Goal: Task Accomplishment & Management: Manage account settings

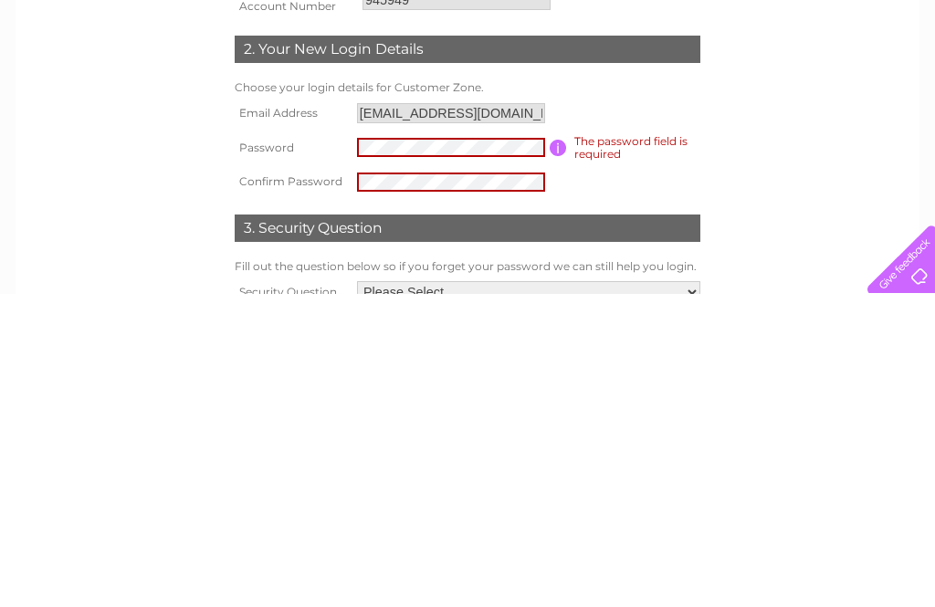
scroll to position [362, 0]
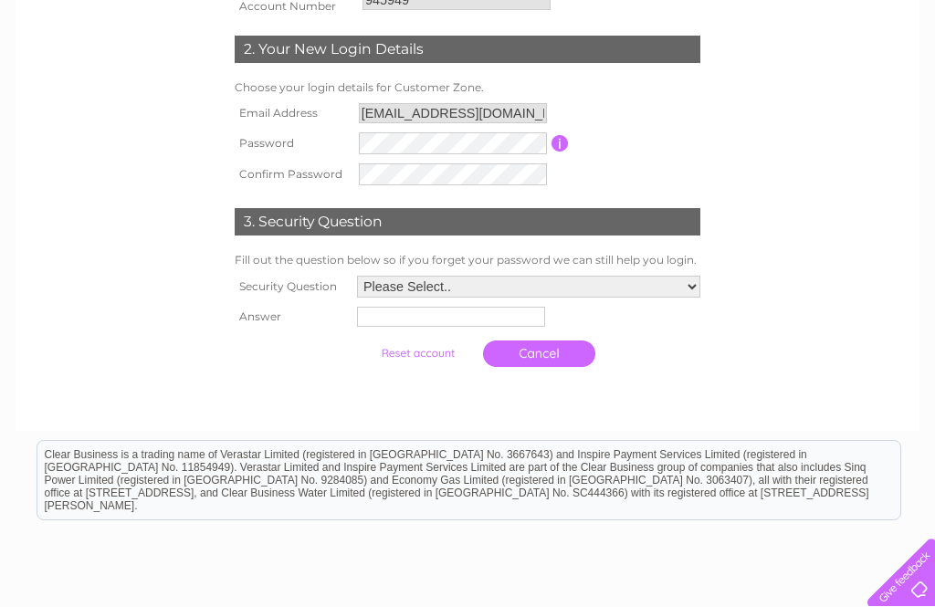
click at [698, 290] on select "Please Select.. In what town or city was your first job? In what town or city d…" at bounding box center [528, 287] width 343 height 22
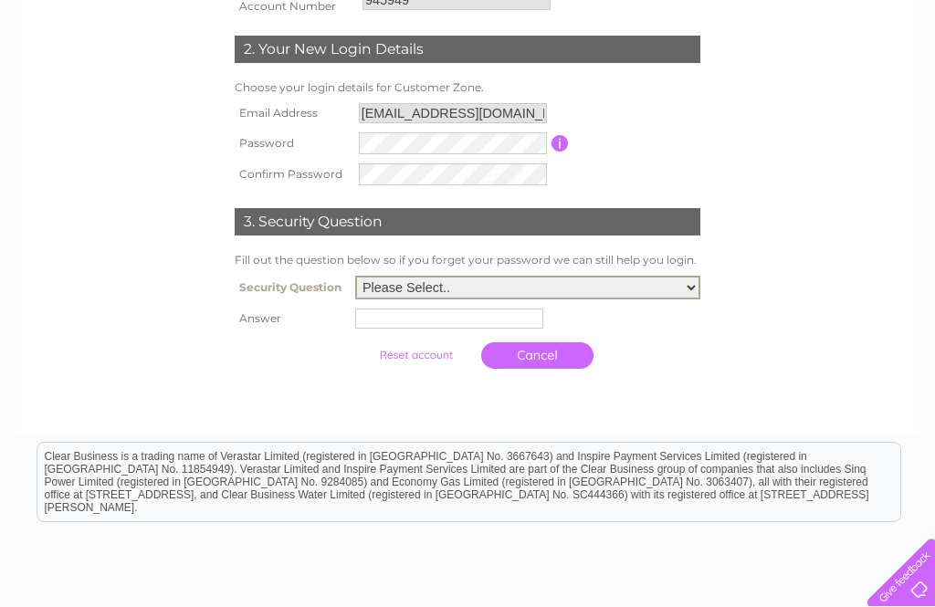
select select "2"
click at [357, 323] on input "text" at bounding box center [449, 318] width 188 height 20
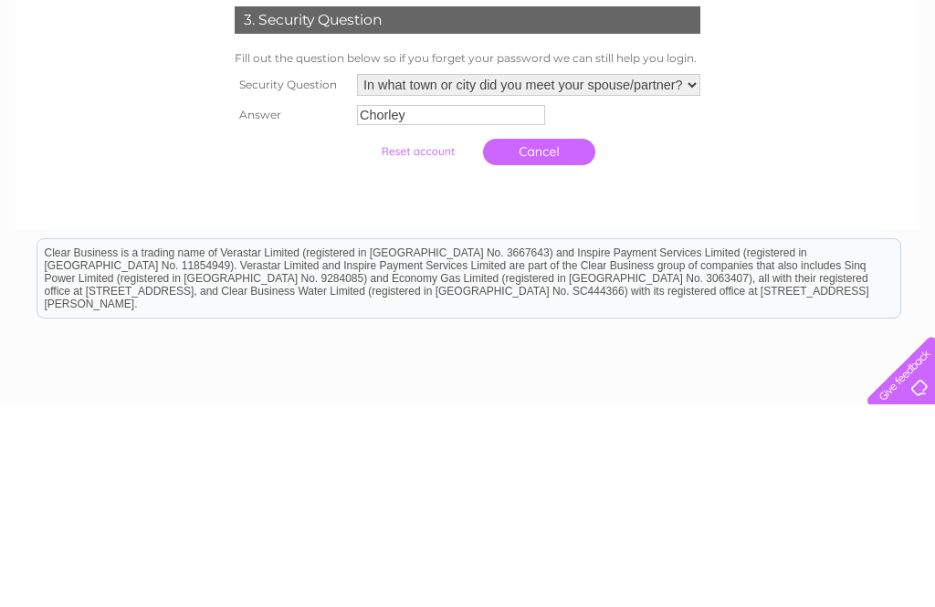
scroll to position [515, 0]
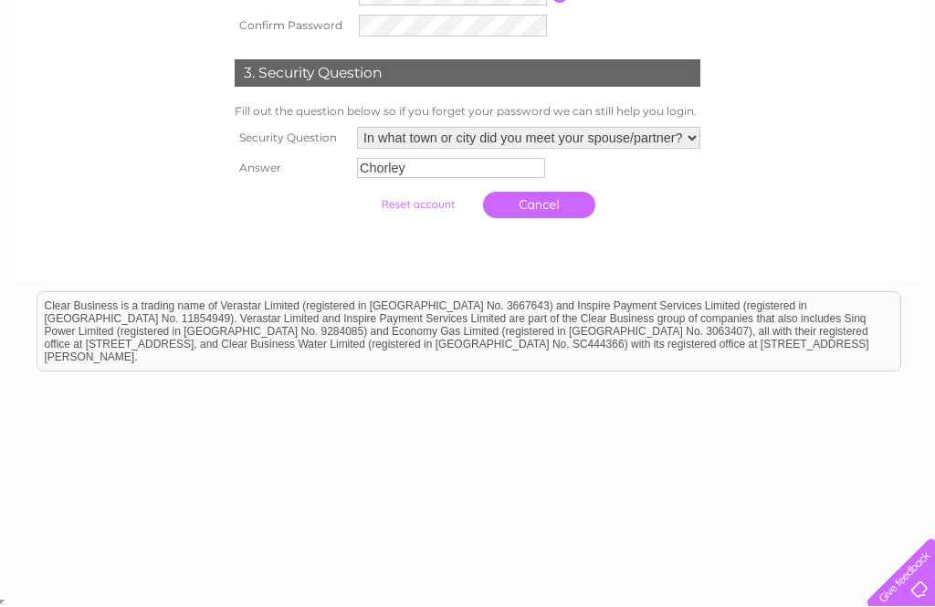
type input "Chorley"
click at [401, 210] on input "submit" at bounding box center [417, 205] width 112 height 26
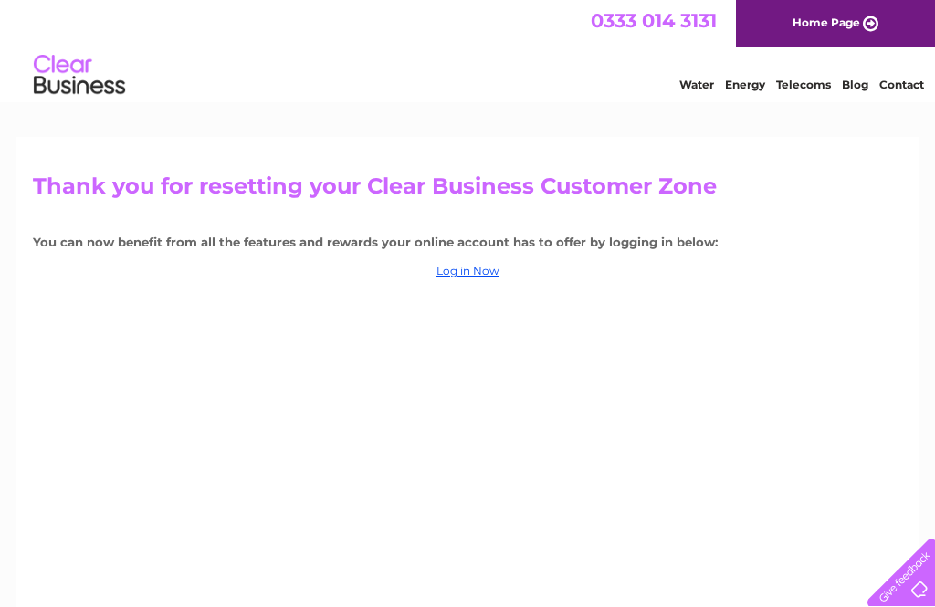
click at [468, 272] on link "Log in Now" at bounding box center [467, 271] width 63 height 14
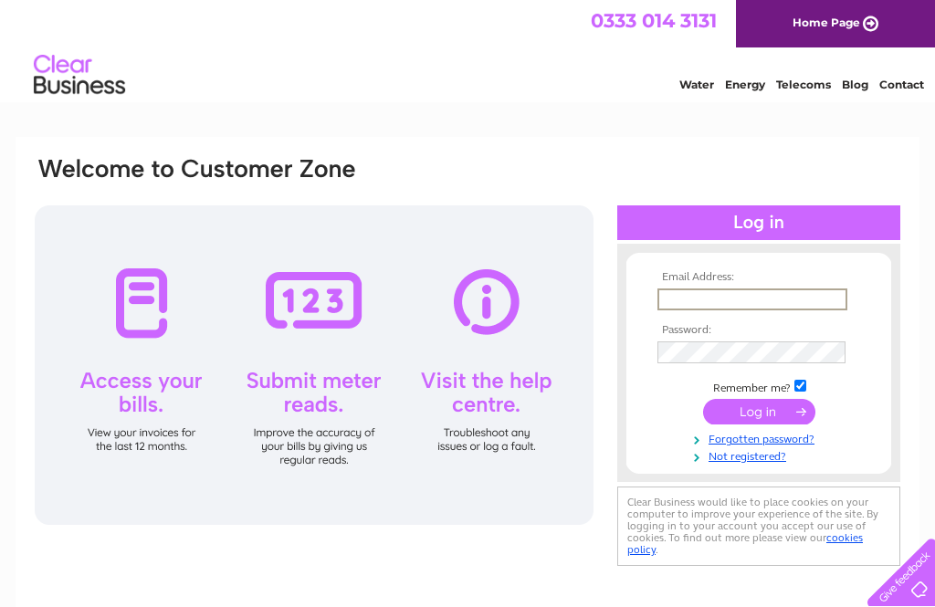
type input "jacky_hoole@hotmail.co.uk"
click at [758, 413] on input "submit" at bounding box center [759, 412] width 112 height 26
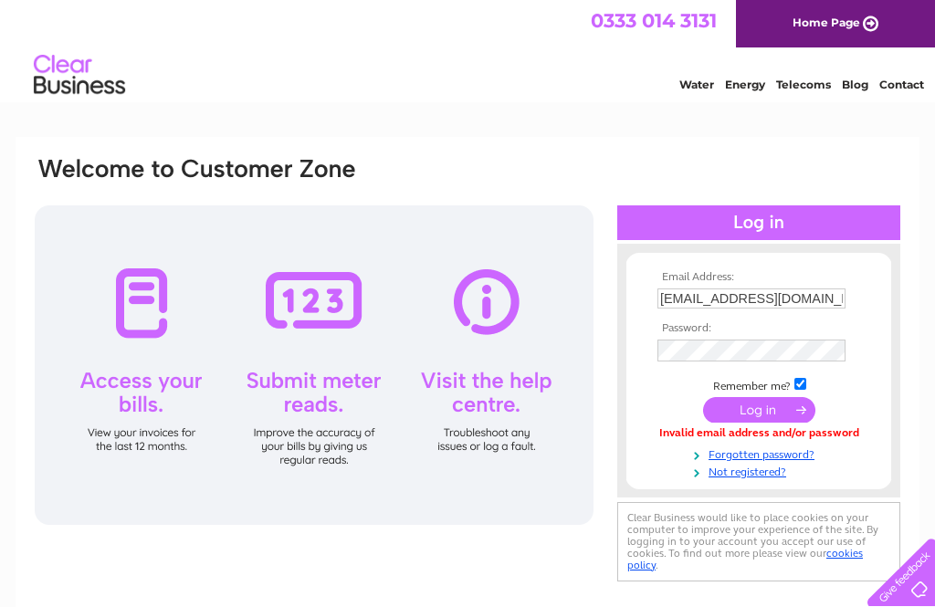
click at [774, 419] on input "submit" at bounding box center [759, 410] width 112 height 26
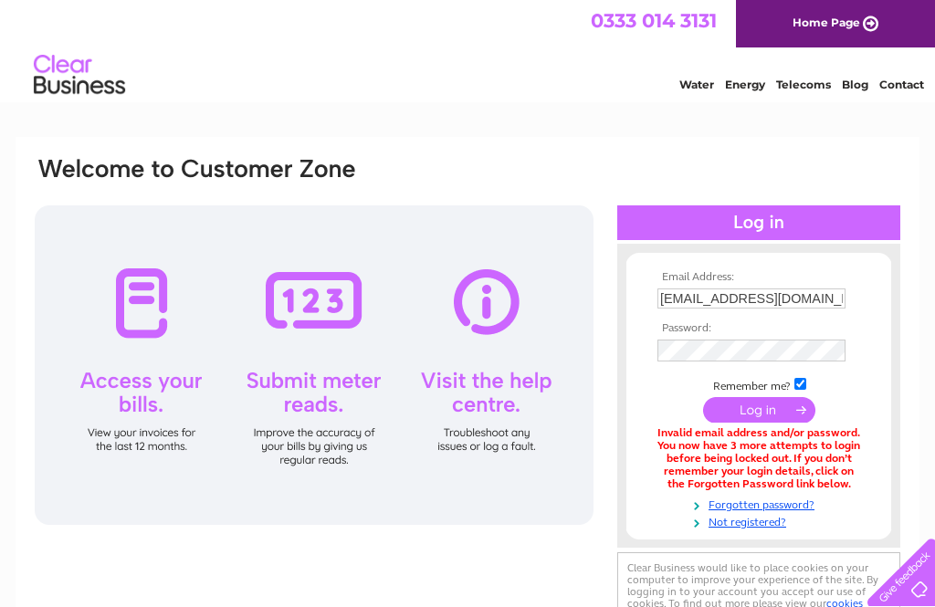
click at [773, 418] on input "submit" at bounding box center [759, 410] width 112 height 26
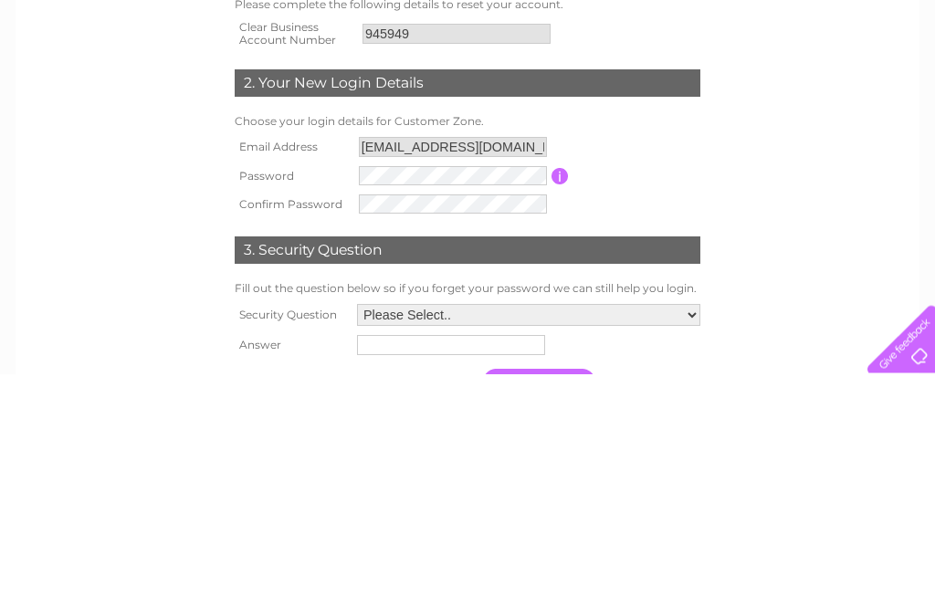
scroll to position [329, 0]
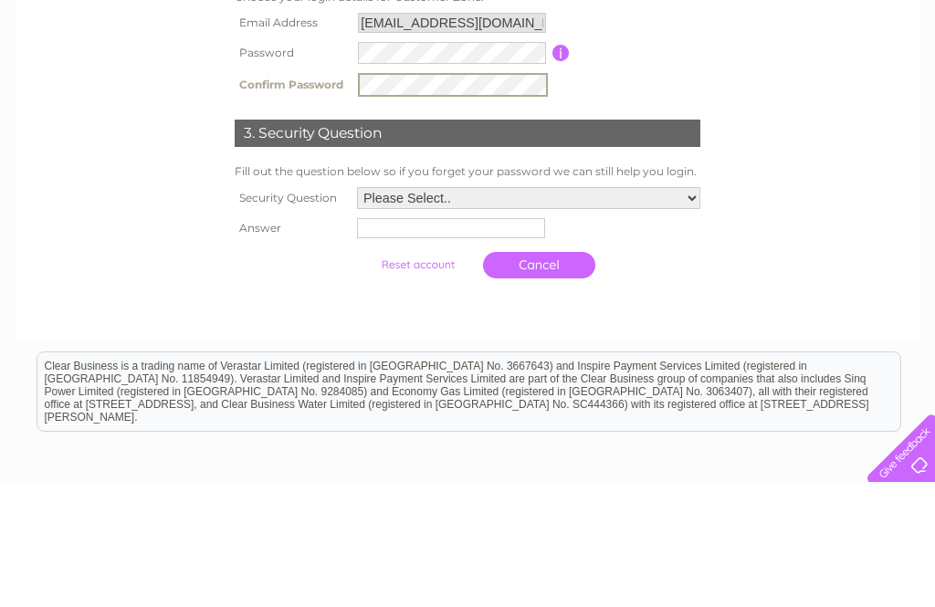
click at [691, 311] on select "Please Select.. In what town or city was your first job? In what town or city d…" at bounding box center [528, 322] width 343 height 22
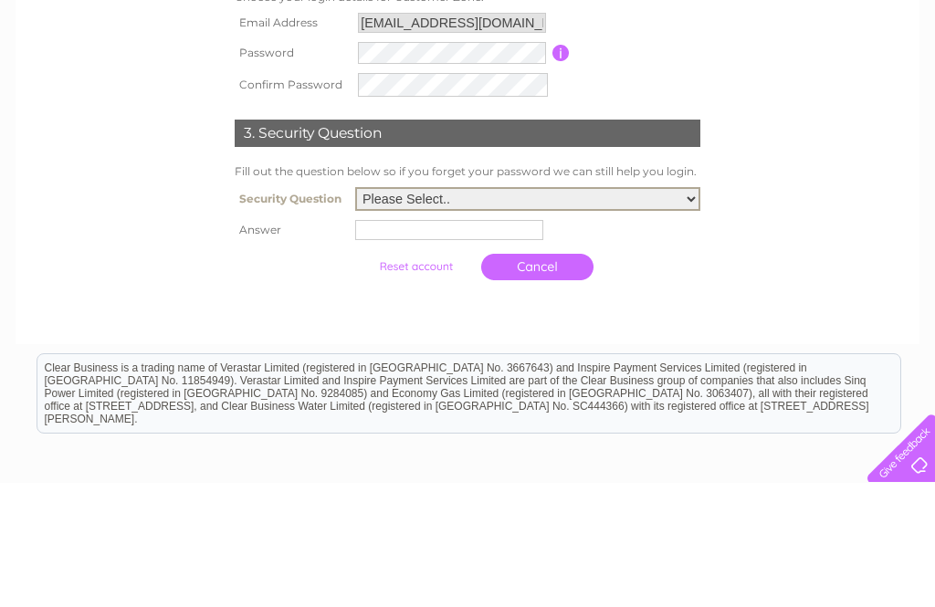
scroll to position [453, 0]
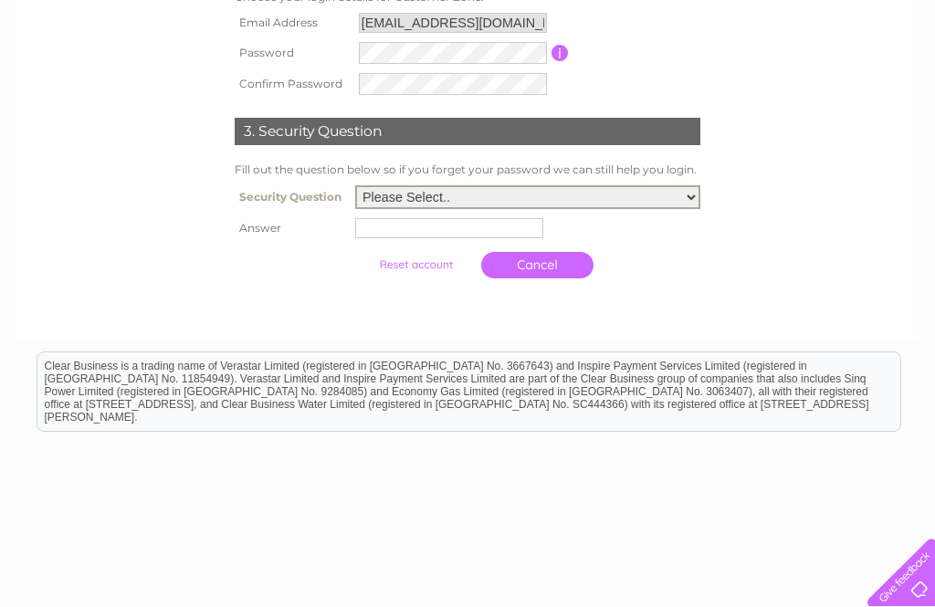
select select "2"
click at [370, 228] on input "text" at bounding box center [449, 228] width 188 height 20
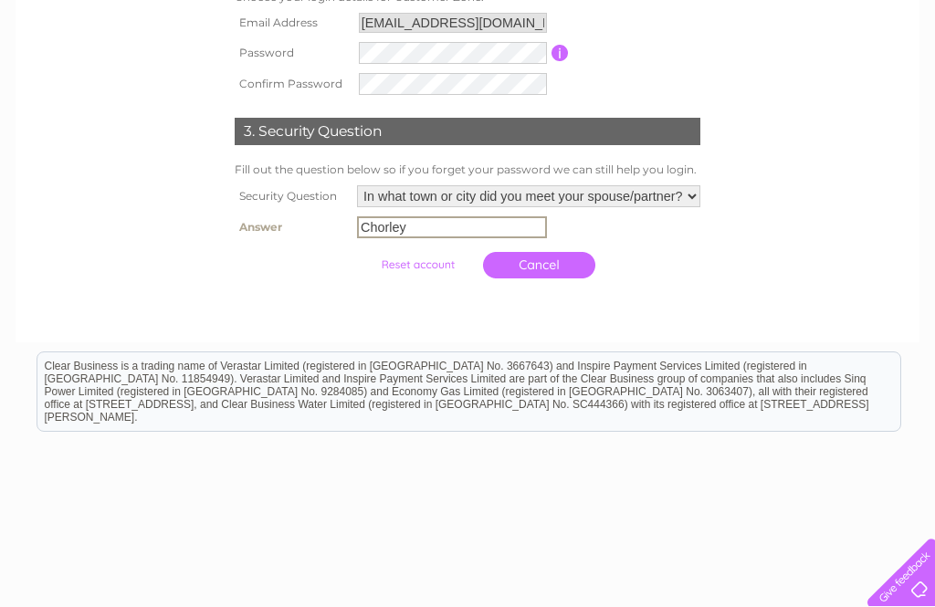
type input "Chorley"
click at [406, 268] on input "submit" at bounding box center [417, 265] width 112 height 26
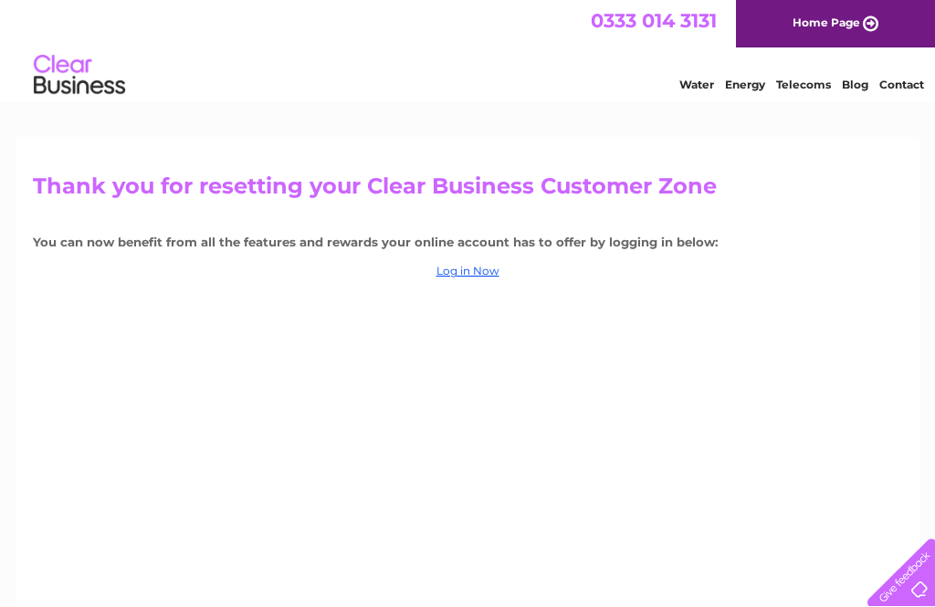
click at [474, 275] on link "Log in Now" at bounding box center [467, 271] width 63 height 14
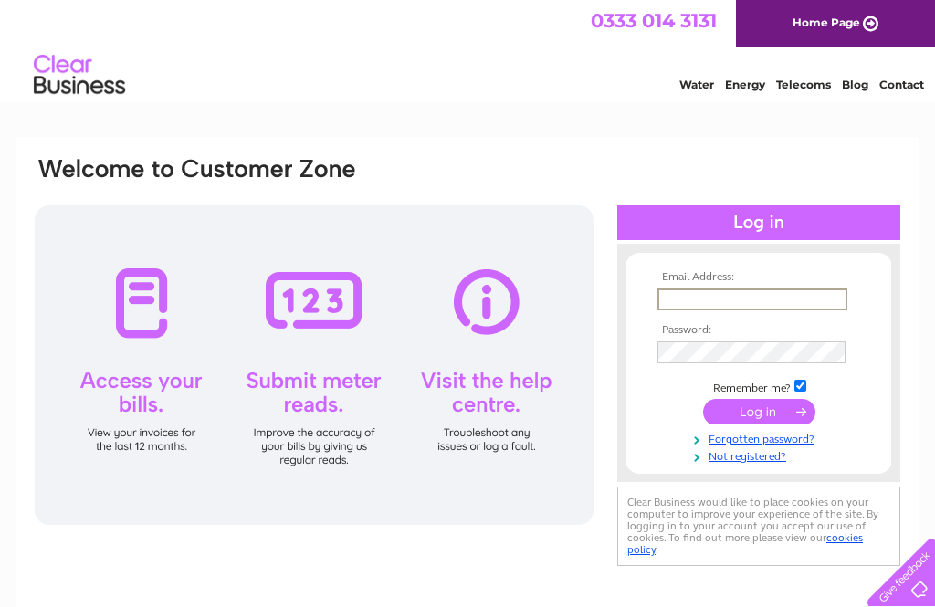
type input "[EMAIL_ADDRESS][DOMAIN_NAME]"
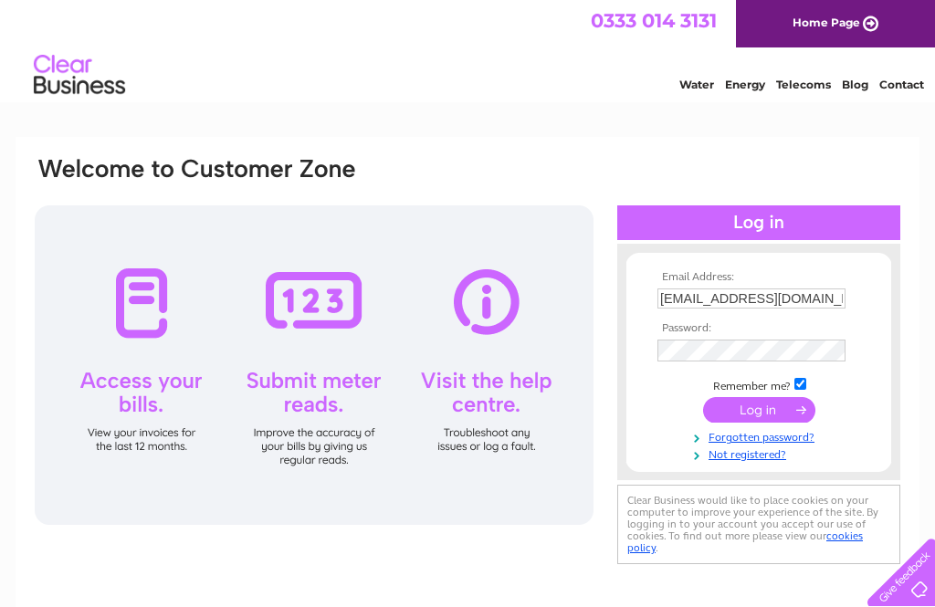
click at [765, 420] on input "submit" at bounding box center [759, 410] width 112 height 26
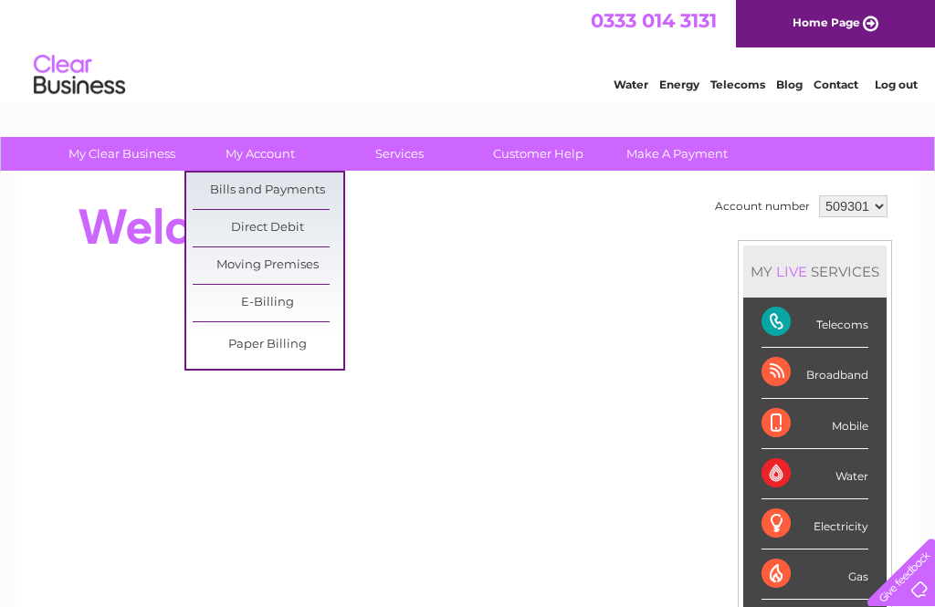
click at [319, 193] on link "Bills and Payments" at bounding box center [268, 190] width 151 height 37
click at [892, 202] on td "509301" at bounding box center [853, 206] width 78 height 31
click at [874, 207] on select "509301" at bounding box center [853, 206] width 68 height 22
click at [795, 533] on div "Electricity" at bounding box center [814, 524] width 107 height 50
click at [841, 525] on div "Electricity" at bounding box center [814, 524] width 107 height 50
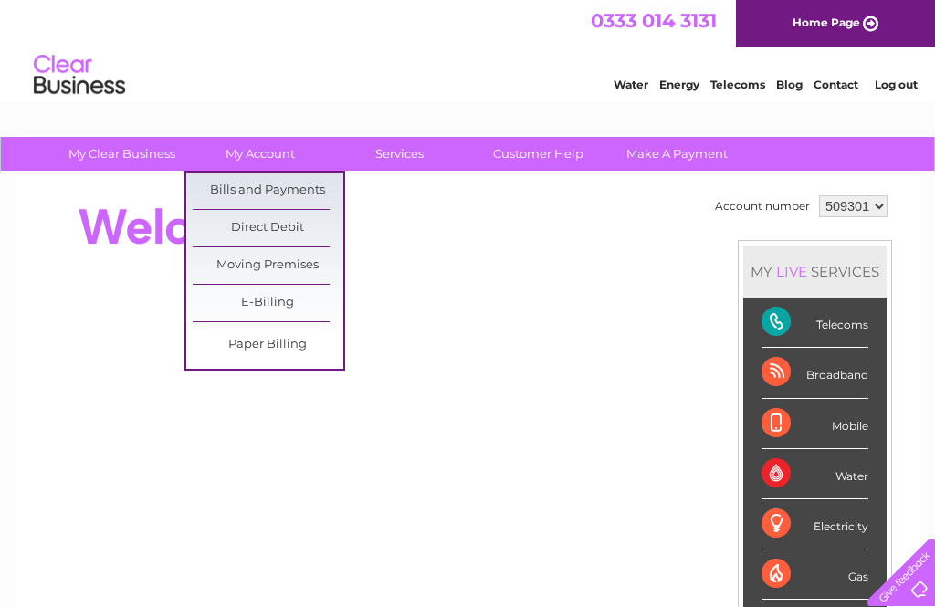
click at [848, 538] on div "Electricity" at bounding box center [814, 524] width 107 height 50
click at [477, 256] on div at bounding box center [365, 227] width 664 height 73
click at [298, 148] on link "My Account" at bounding box center [260, 154] width 151 height 34
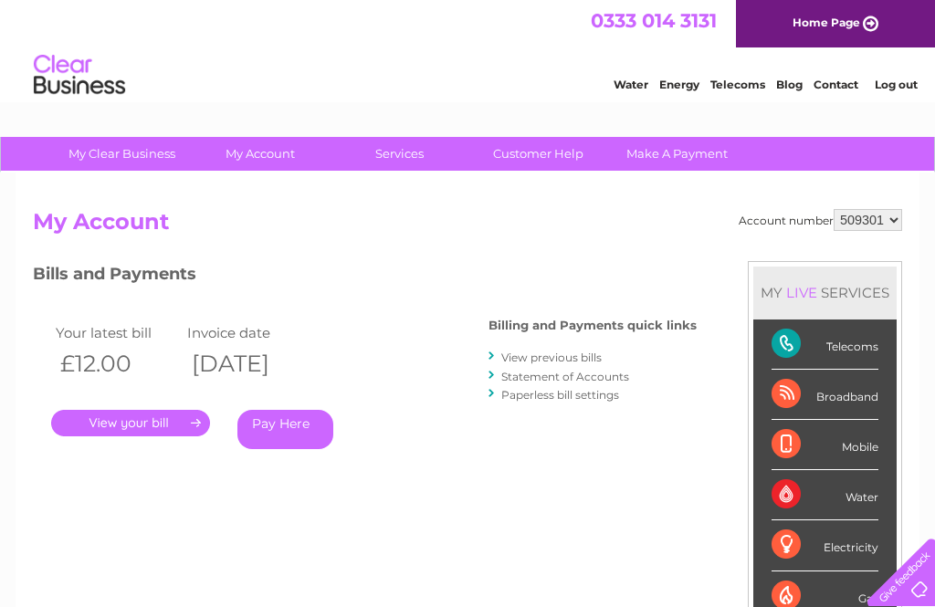
click at [891, 228] on select "509301" at bounding box center [867, 220] width 68 height 22
click at [893, 215] on select "509301" at bounding box center [867, 220] width 68 height 22
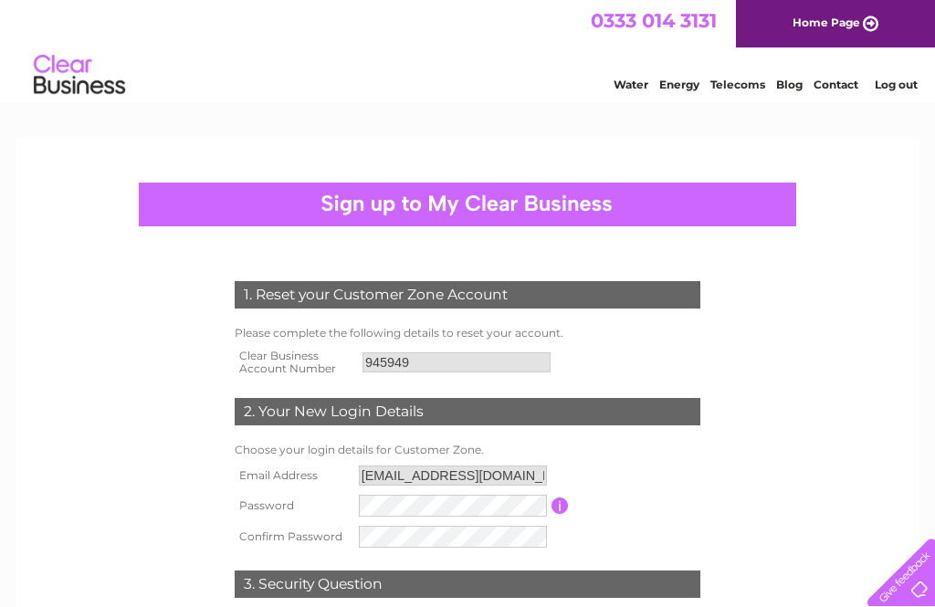
click at [427, 368] on input "945949" at bounding box center [456, 362] width 188 height 20
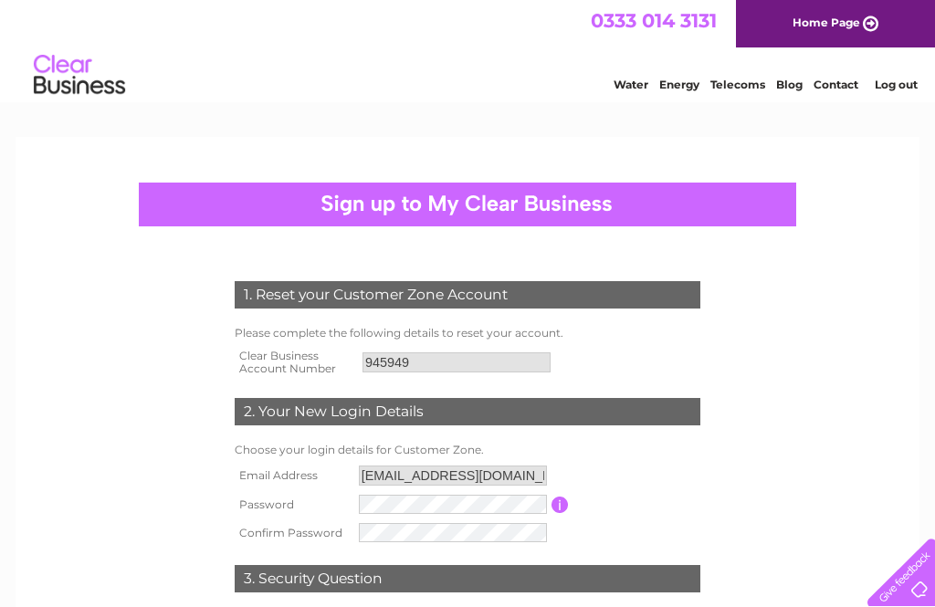
scroll to position [329, 0]
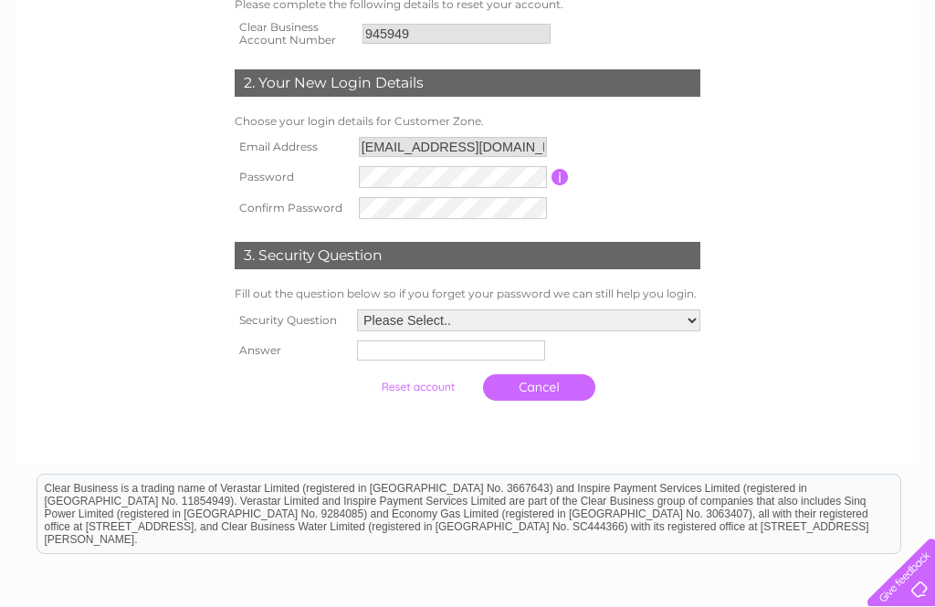
click at [683, 326] on select "Please Select.. In what town or city was your first job? In what town or city d…" at bounding box center [528, 320] width 343 height 22
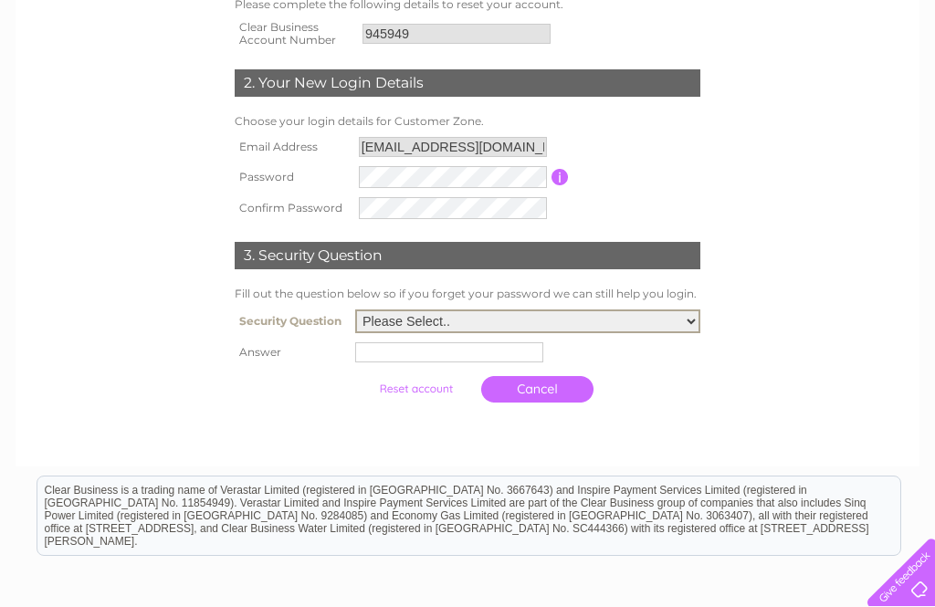
select select "1"
click at [379, 353] on input "text" at bounding box center [449, 352] width 188 height 20
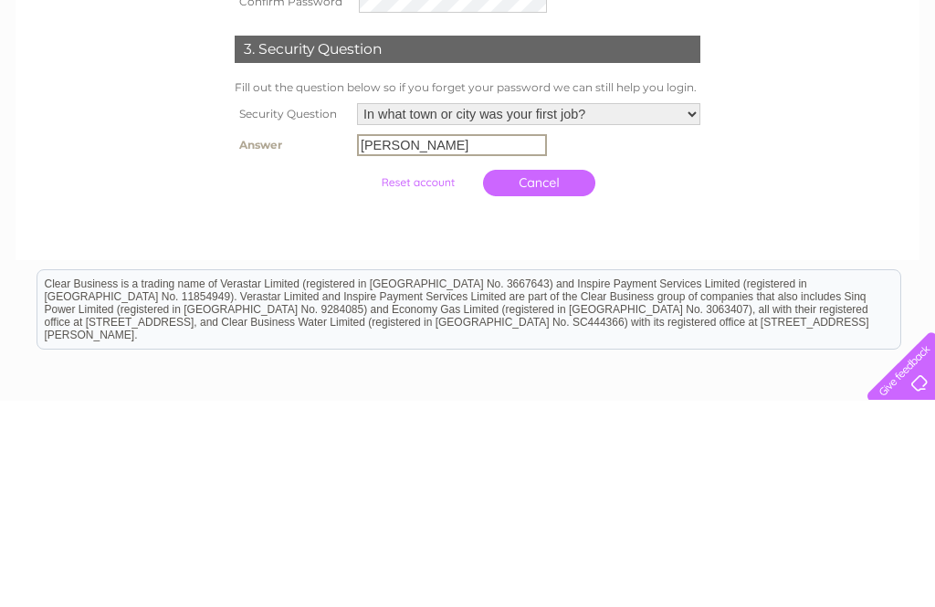
type input "Preston"
click at [414, 376] on input "submit" at bounding box center [417, 389] width 112 height 26
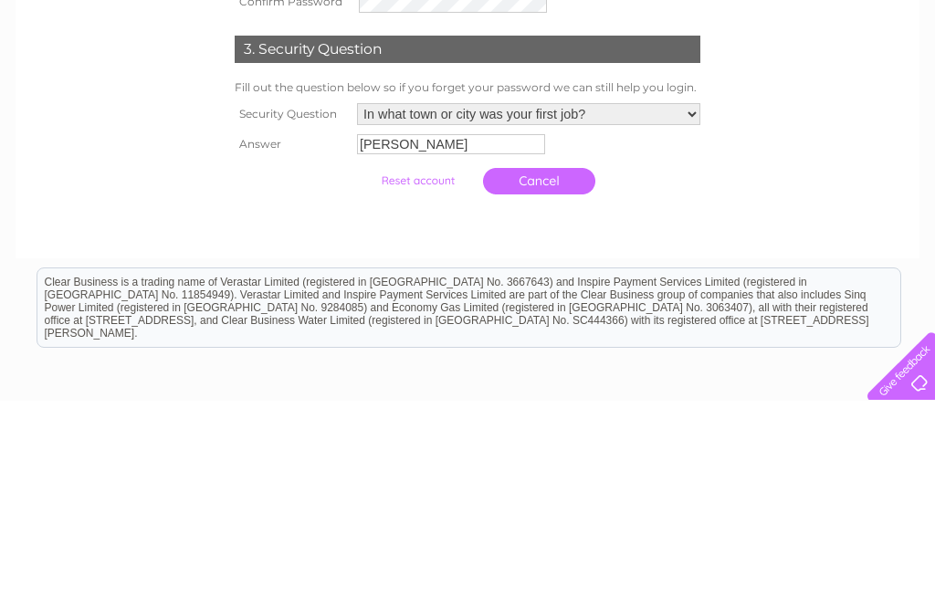
scroll to position [456, 0]
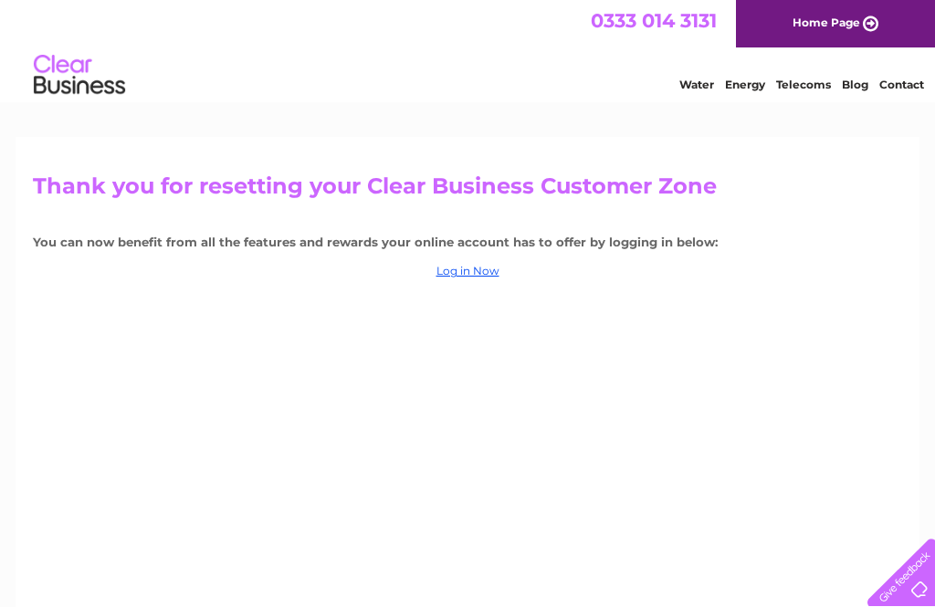
click at [478, 274] on link "Log in Now" at bounding box center [467, 271] width 63 height 14
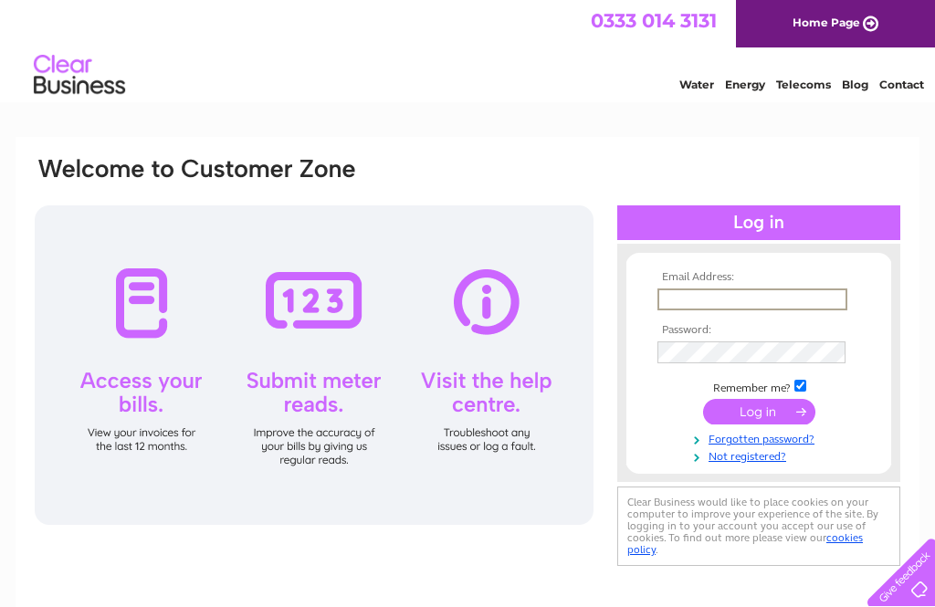
type input "[EMAIL_ADDRESS][DOMAIN_NAME]"
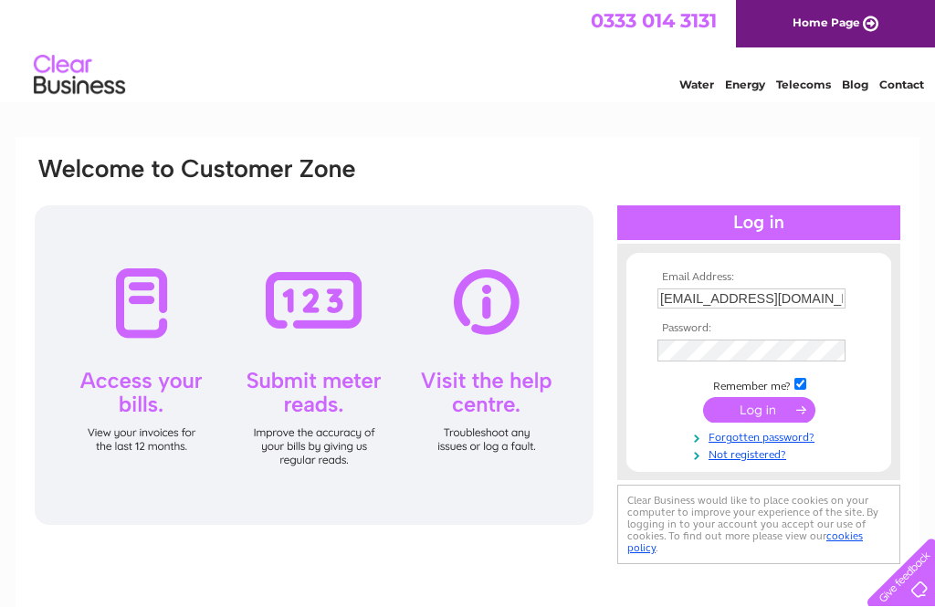
click at [758, 413] on input "submit" at bounding box center [759, 410] width 112 height 26
click at [772, 415] on input "submit" at bounding box center [759, 410] width 112 height 26
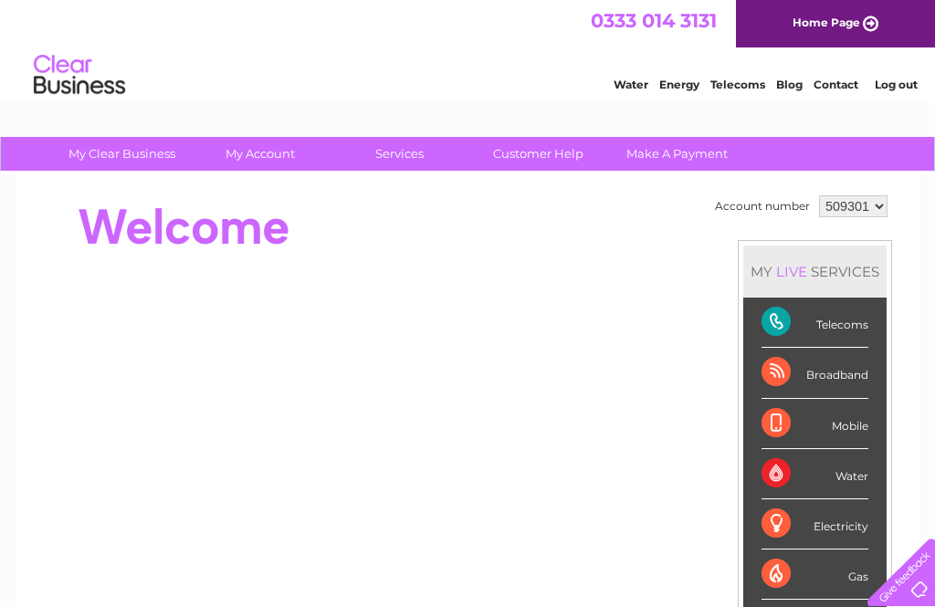
click at [881, 206] on select "509301" at bounding box center [853, 206] width 68 height 22
click at [847, 33] on link "Home Page" at bounding box center [835, 23] width 199 height 47
